Goal: Find specific page/section: Find specific page/section

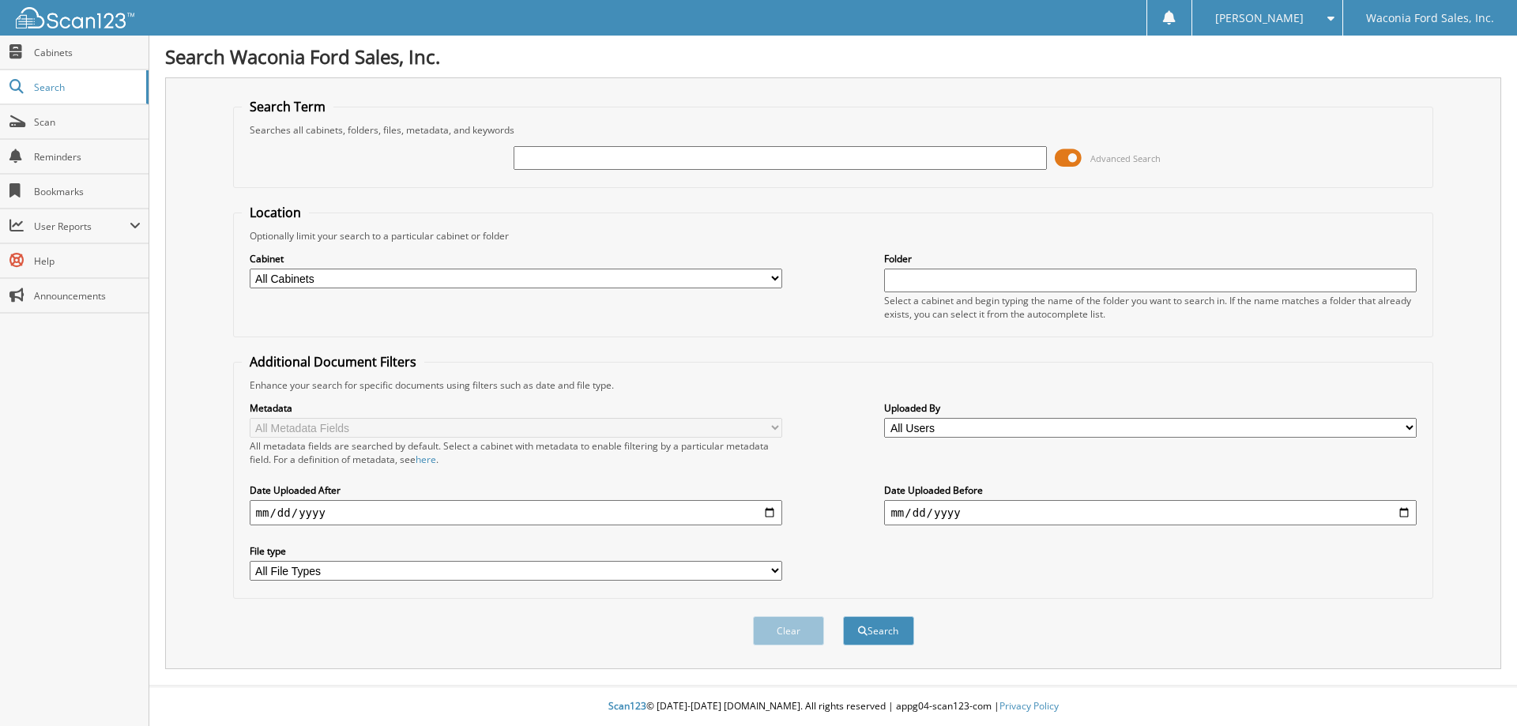
click at [655, 152] on input "text" at bounding box center [780, 158] width 532 height 24
type input "[PERSON_NAME]"
click at [1070, 154] on span at bounding box center [1068, 158] width 27 height 24
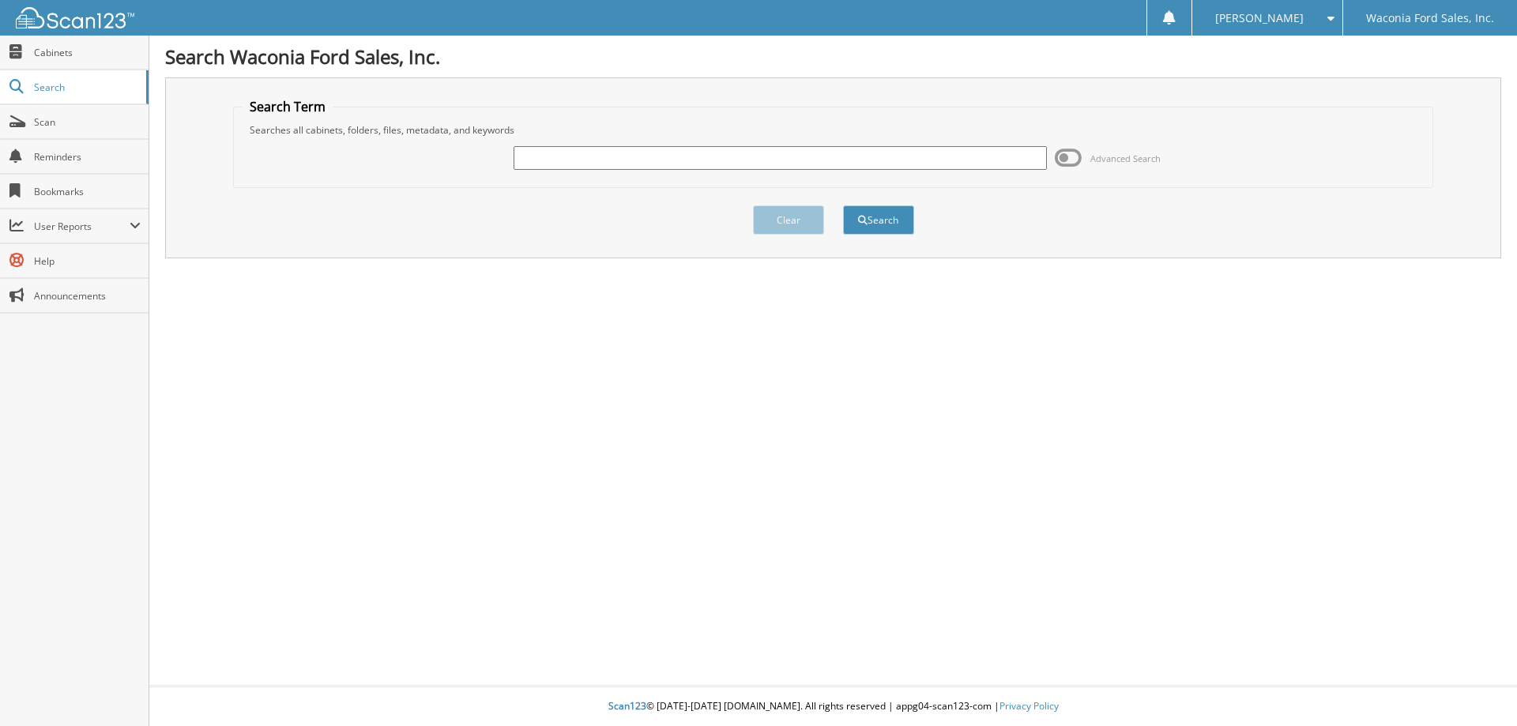
click at [798, 156] on input "text" at bounding box center [780, 158] width 532 height 24
type input "hempel"
click at [843, 205] on button "Search" at bounding box center [878, 219] width 71 height 29
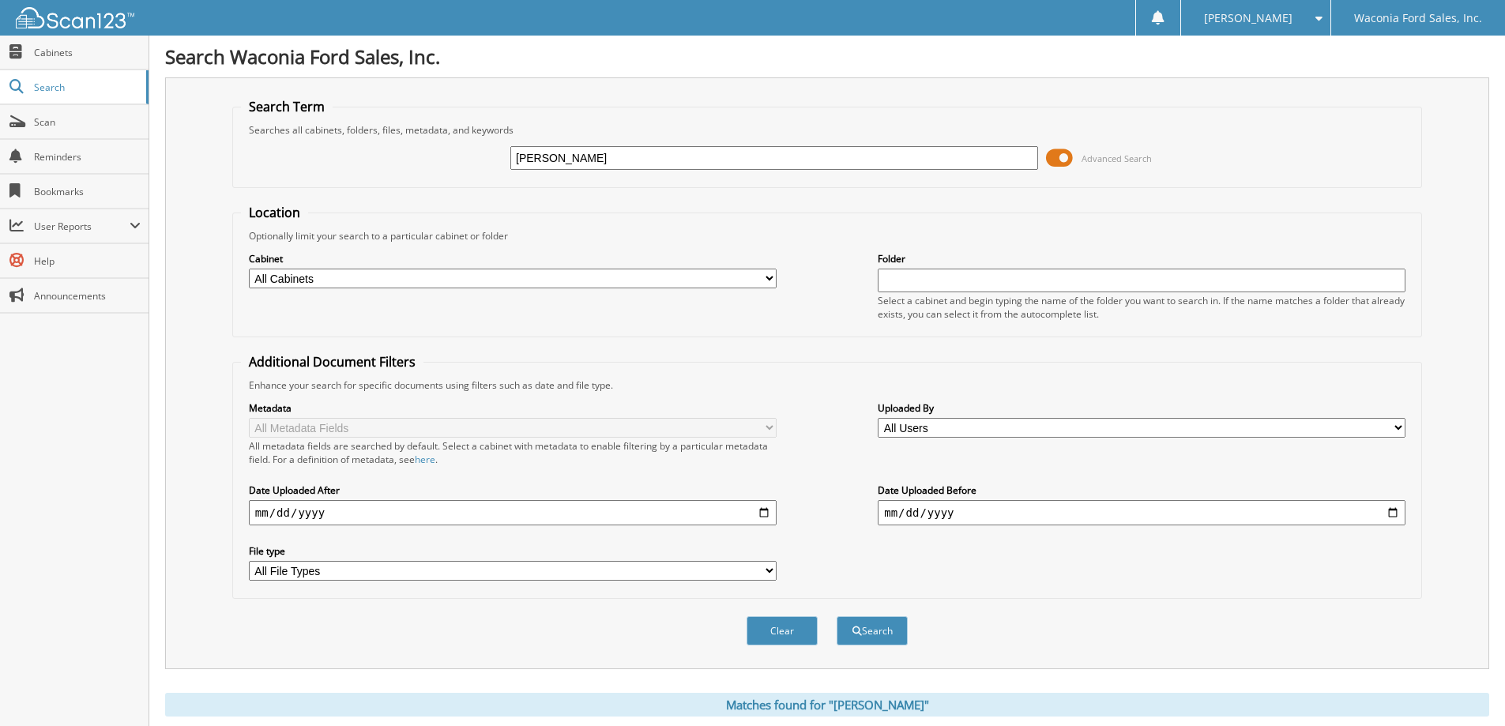
click at [1065, 157] on span at bounding box center [1059, 158] width 27 height 24
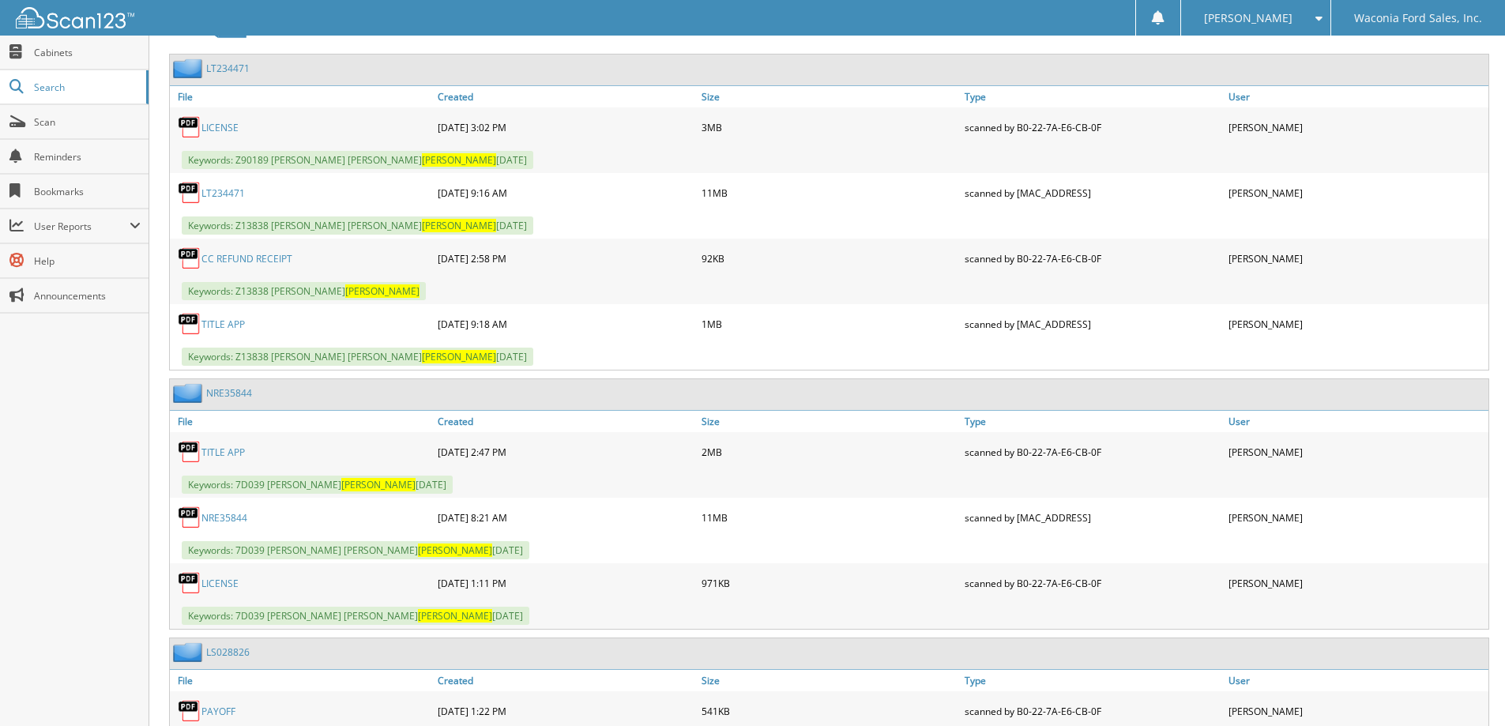
scroll to position [948, 0]
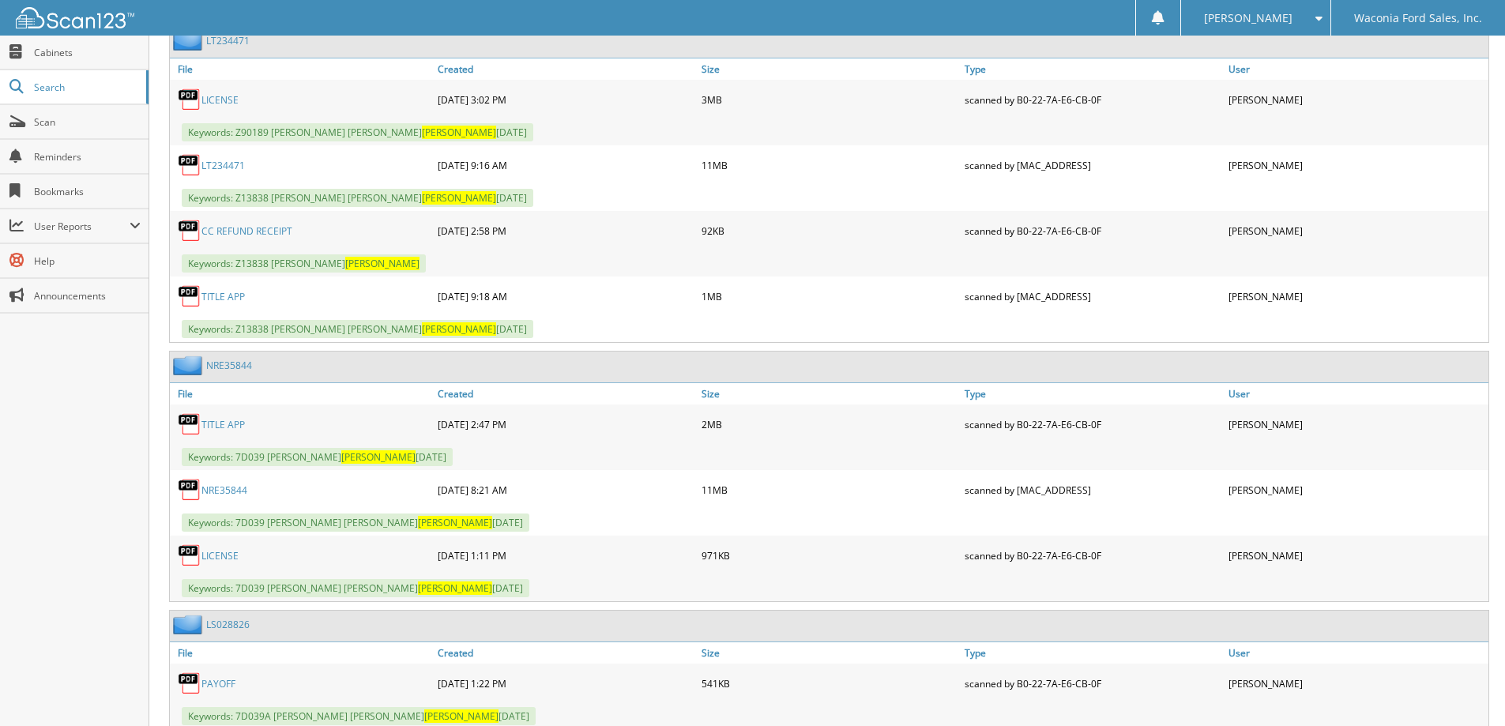
click at [219, 490] on link "NRE35844" at bounding box center [224, 490] width 46 height 13
